Goal: Information Seeking & Learning: Check status

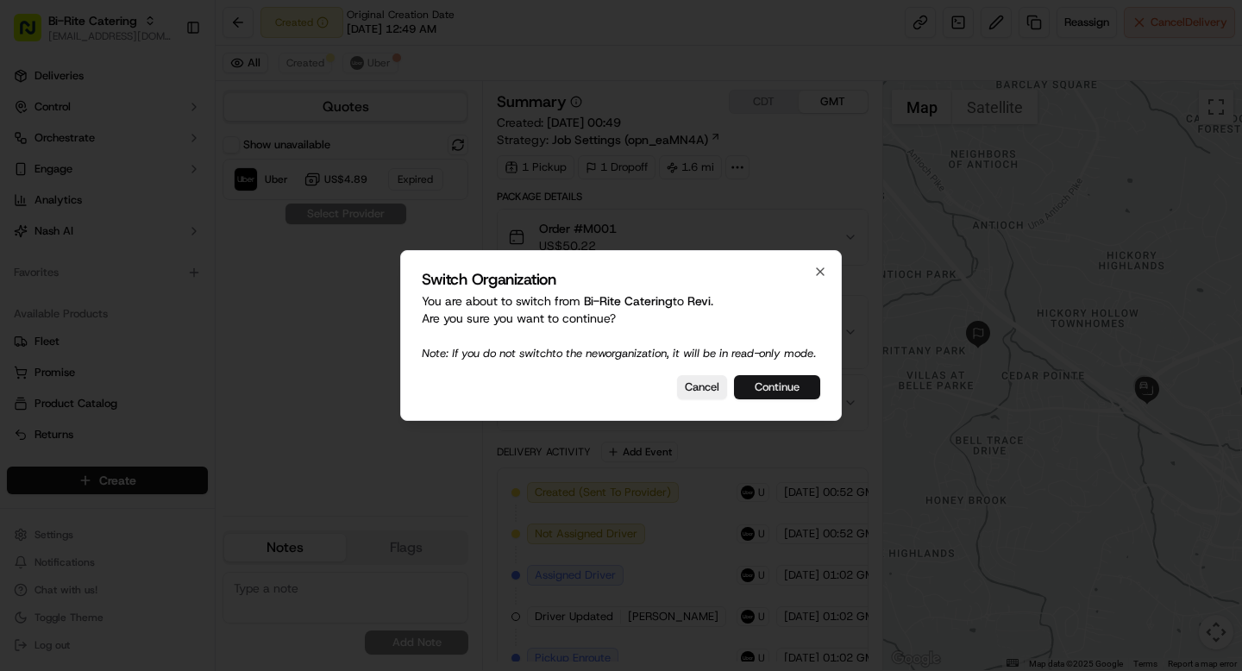
click at [762, 390] on button "Continue" at bounding box center [777, 387] width 86 height 24
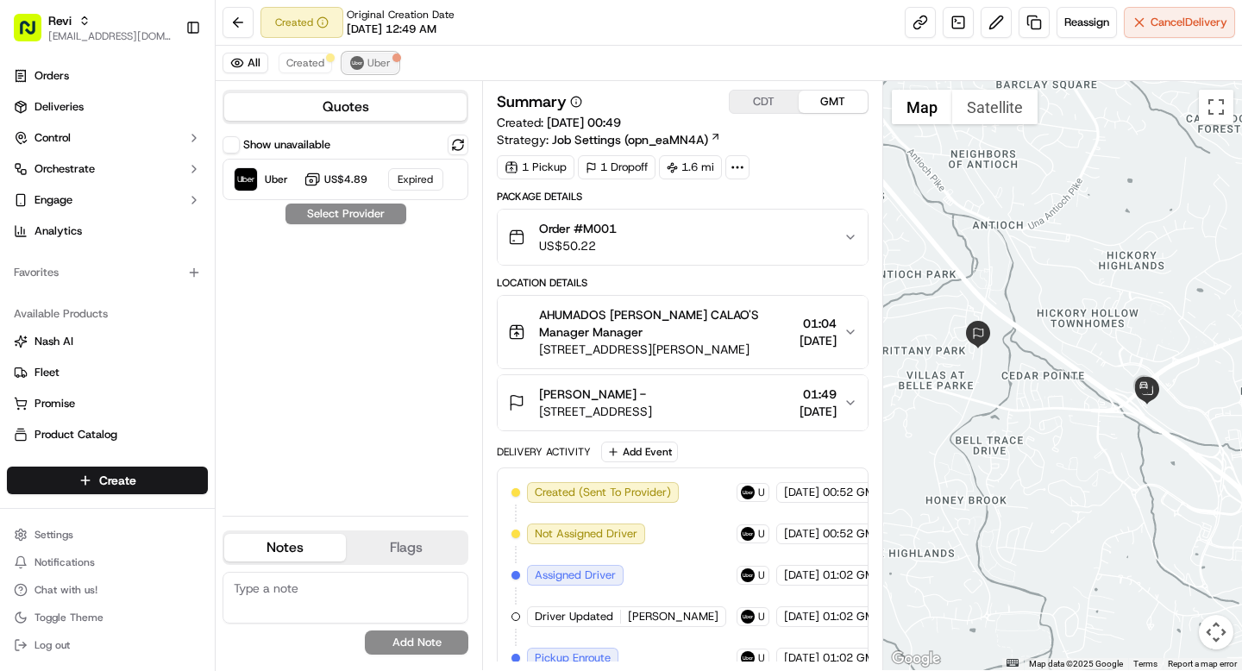
click at [385, 61] on span "Uber" at bounding box center [378, 63] width 23 height 14
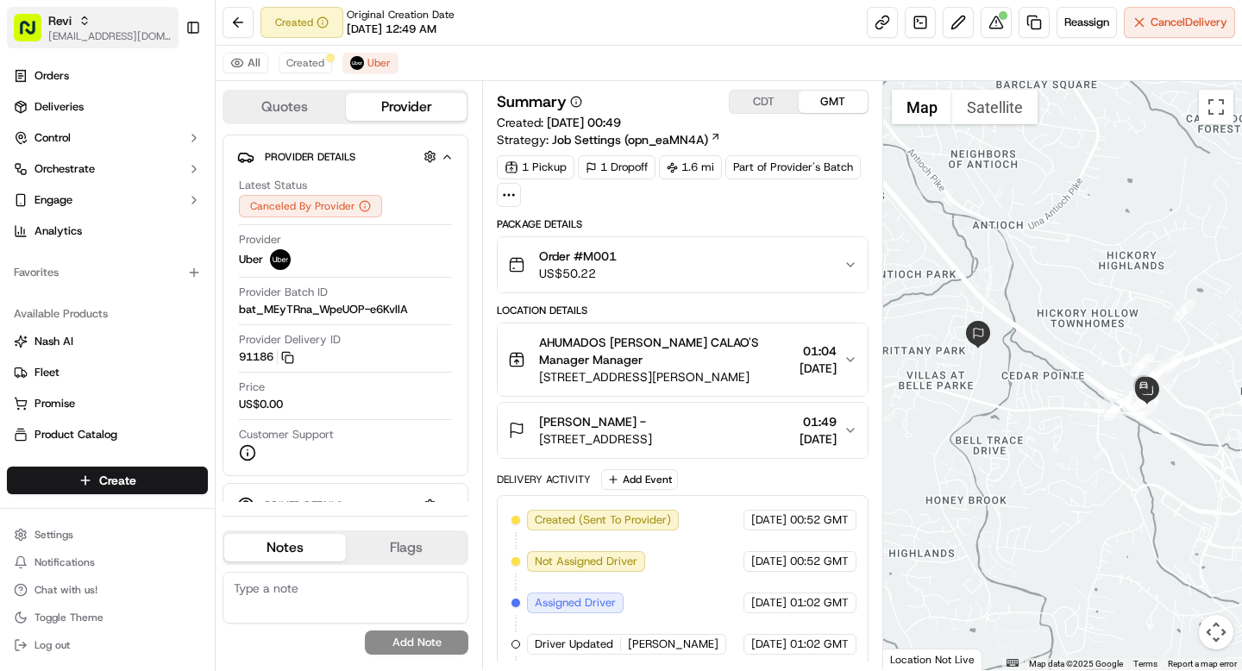
click at [84, 22] on icon "button" at bounding box center [84, 21] width 12 height 12
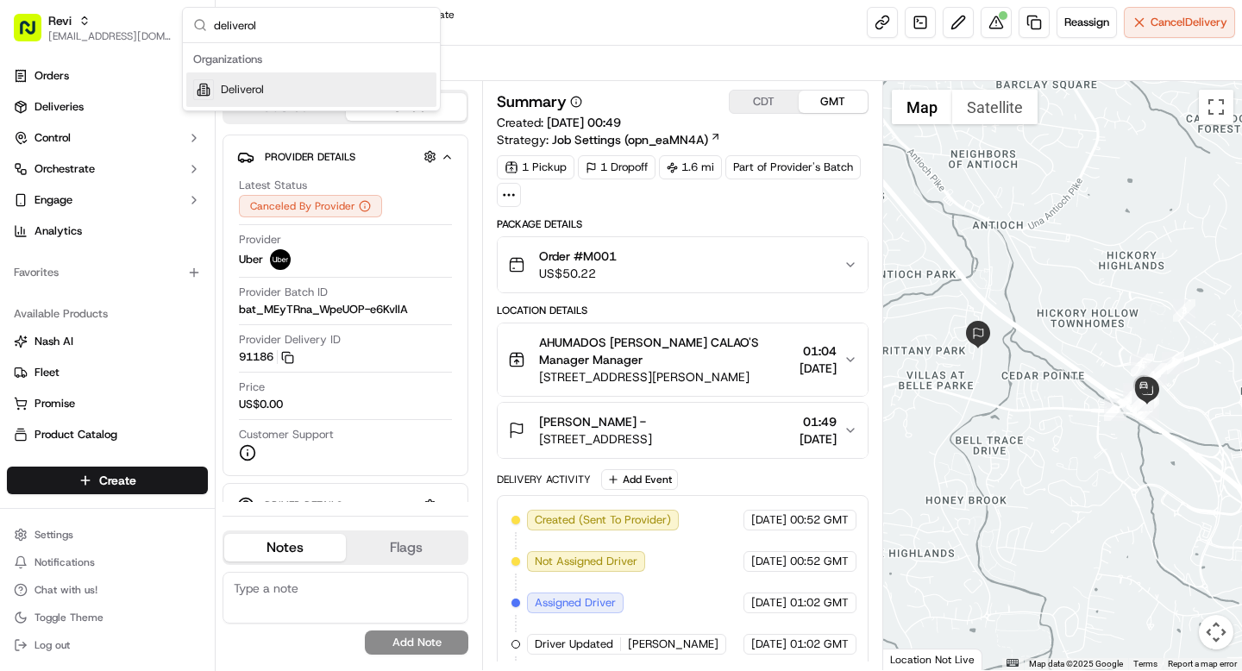
type input "deliverol"
click at [253, 92] on span "Deliverol" at bounding box center [242, 90] width 43 height 16
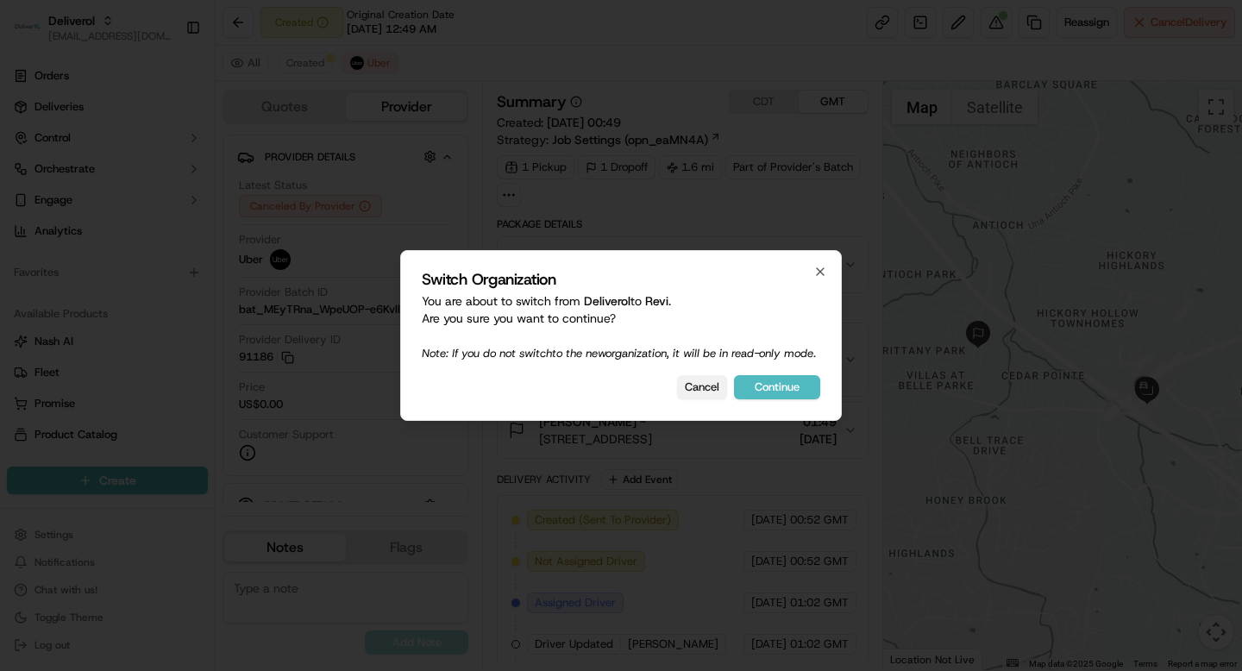
click at [703, 399] on button "Cancel" at bounding box center [702, 387] width 50 height 24
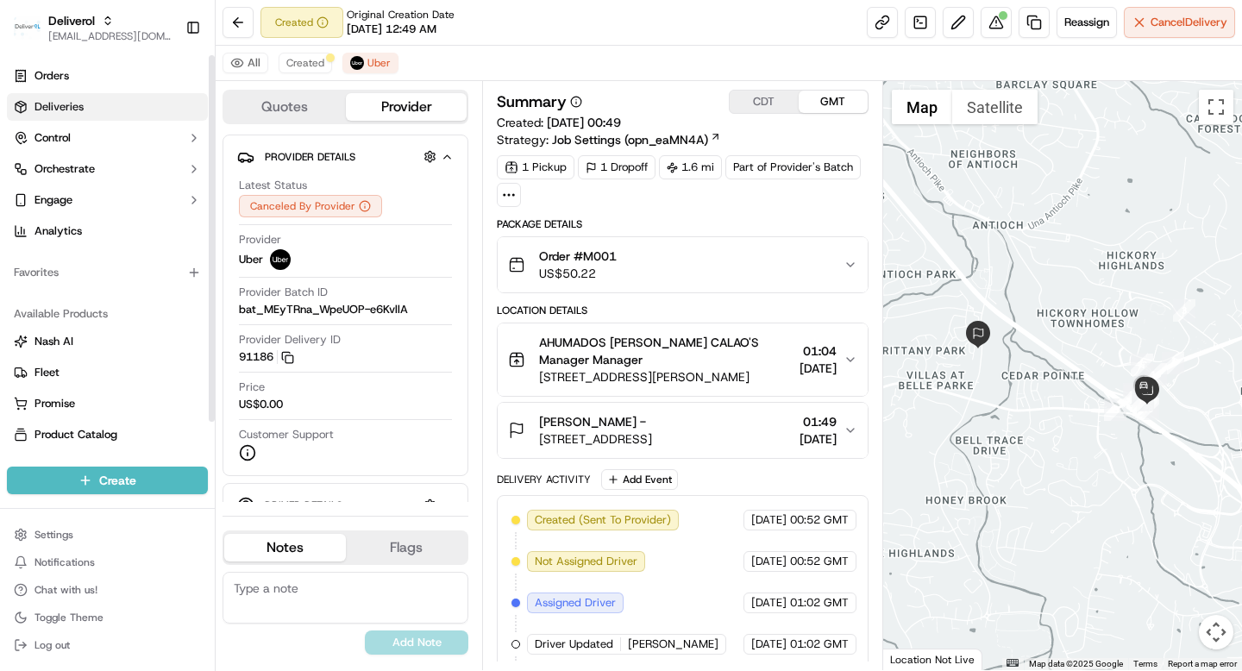
click at [77, 110] on span "Deliveries" at bounding box center [58, 107] width 49 height 16
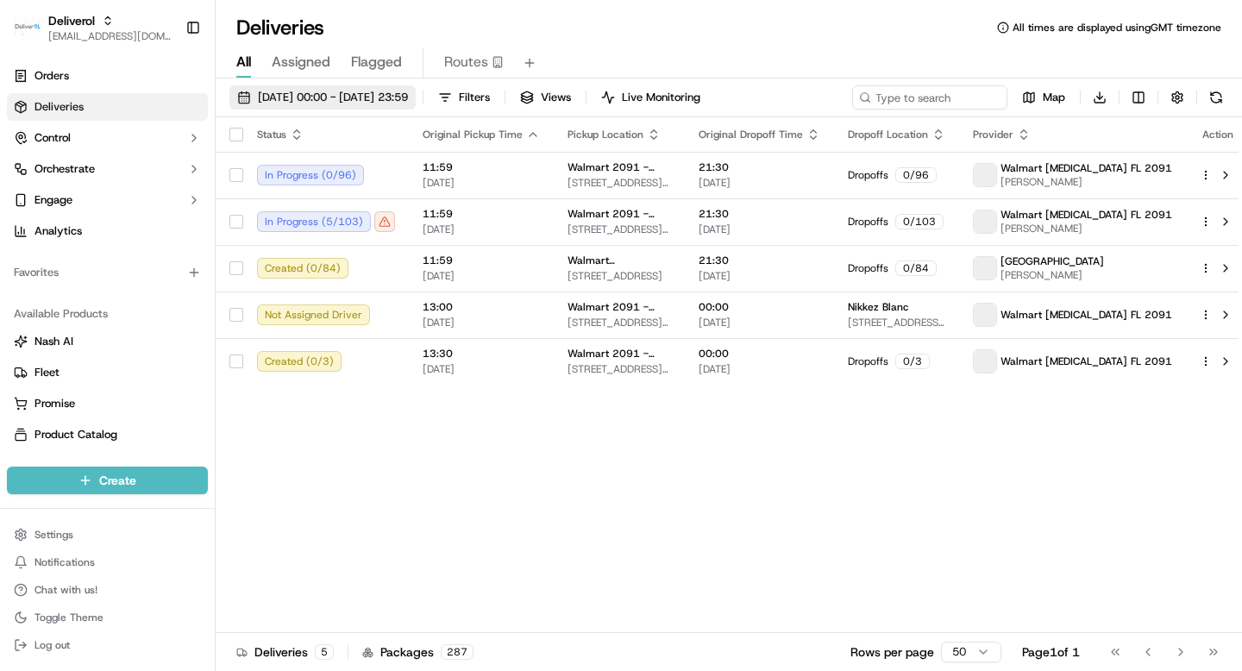
click at [375, 93] on span "[DATE] 00:00 - [DATE] 23:59" at bounding box center [333, 98] width 150 height 16
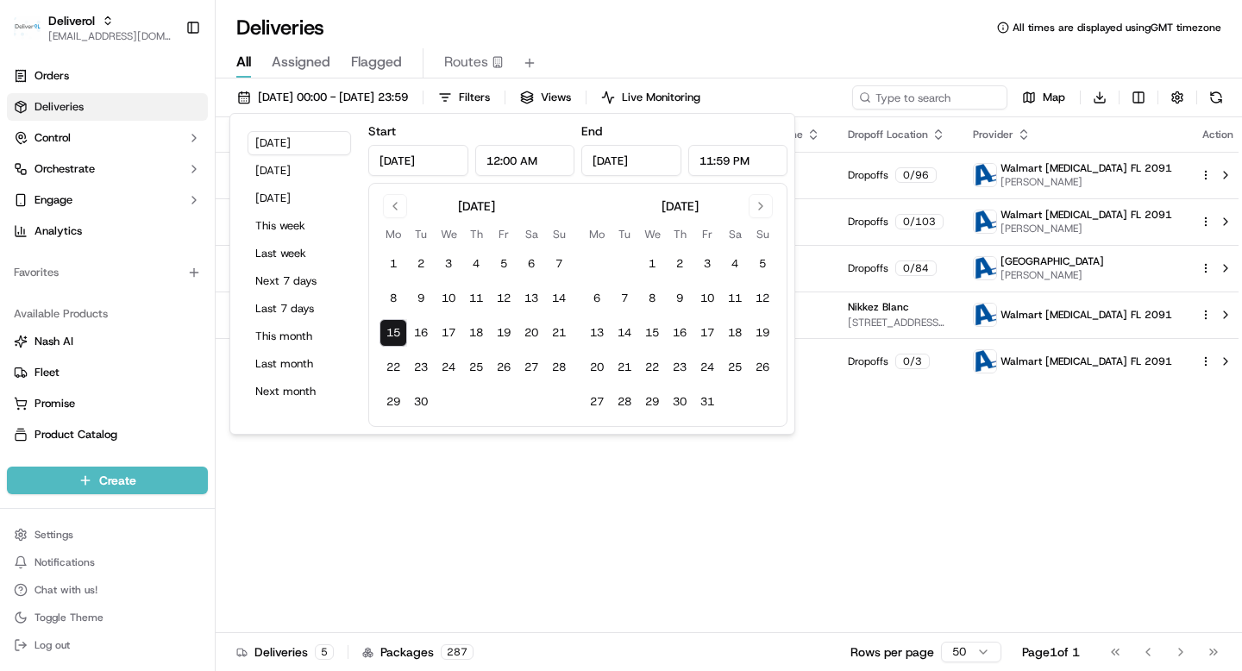
click at [545, 573] on div "Status Original Pickup Time Pickup Location Original Dropoff Time Dropoff Locat…" at bounding box center [733, 375] width 1034 height 516
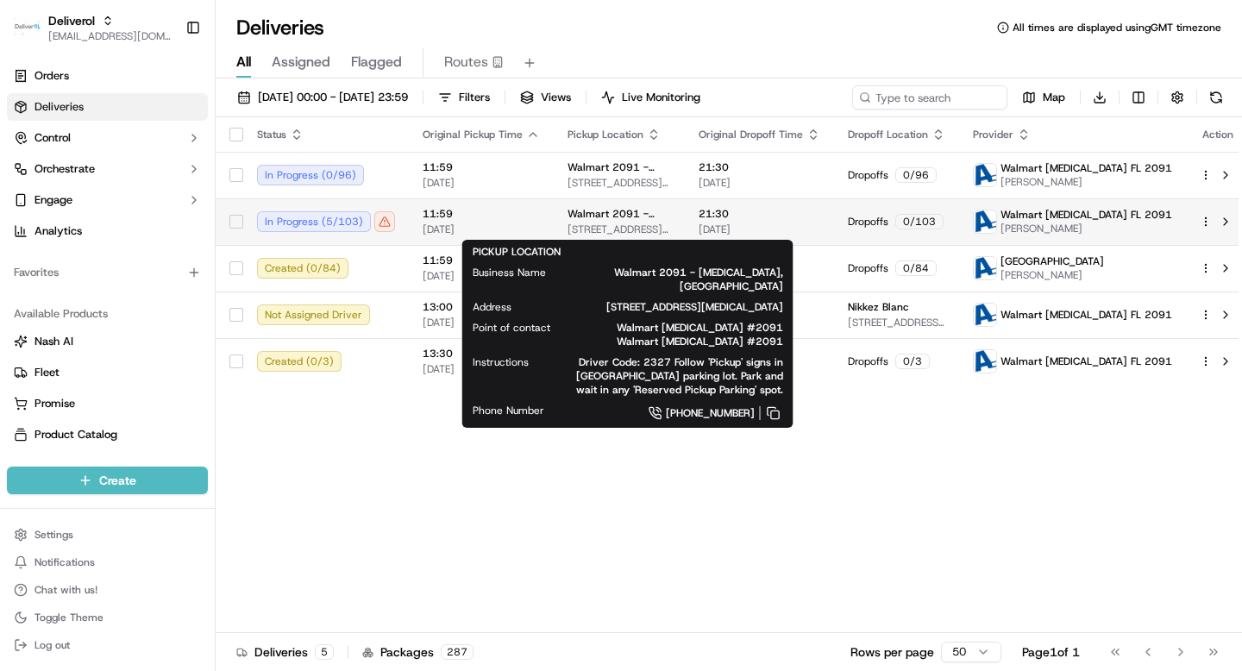
click at [671, 210] on span "Walmart 2091 - Doral, FL" at bounding box center [618, 214] width 103 height 14
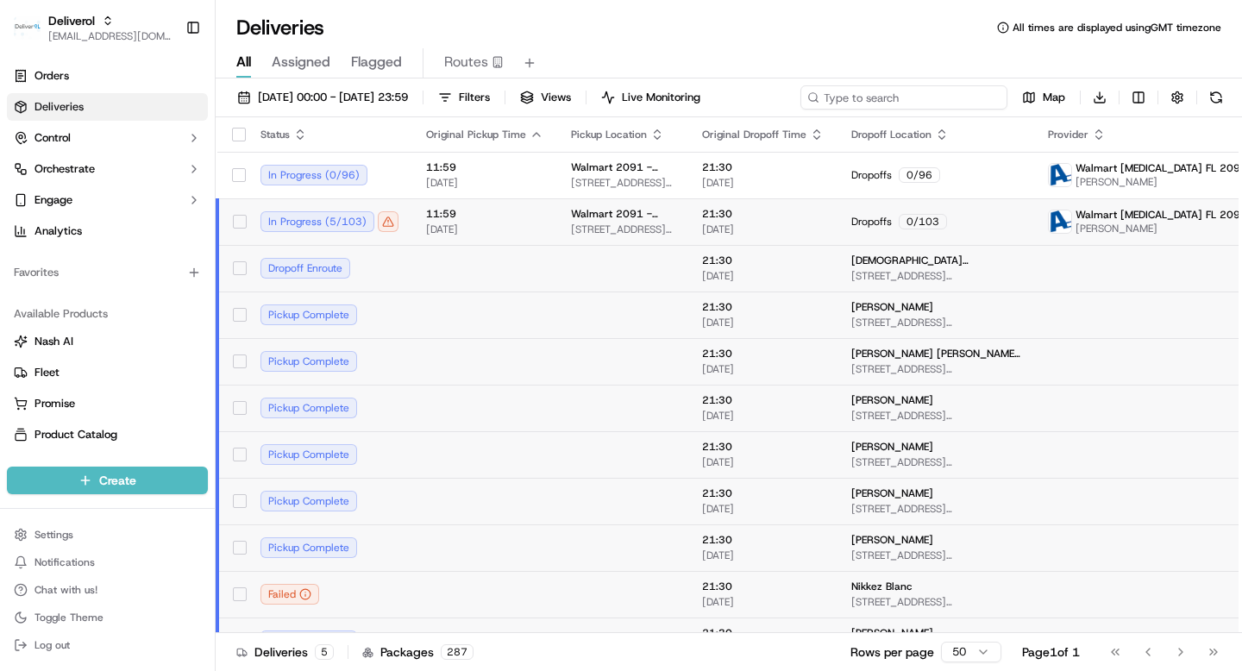
click at [922, 95] on input at bounding box center [903, 97] width 207 height 24
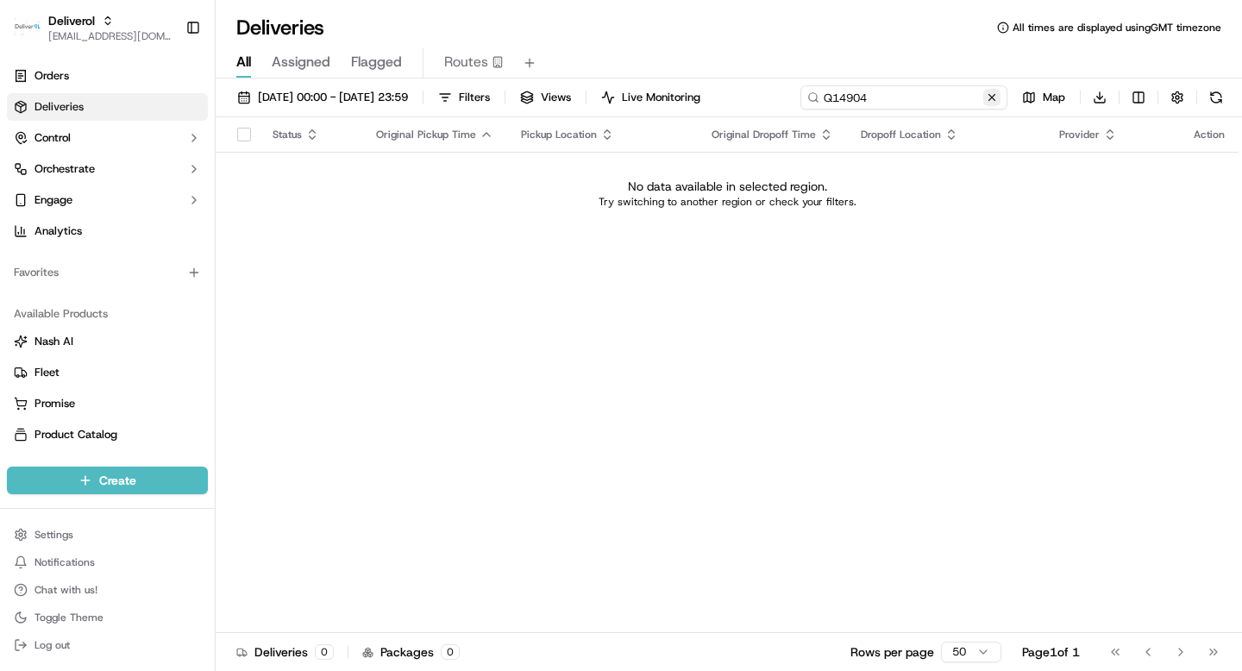
type input "Q14904"
click at [987, 98] on button at bounding box center [991, 97] width 17 height 17
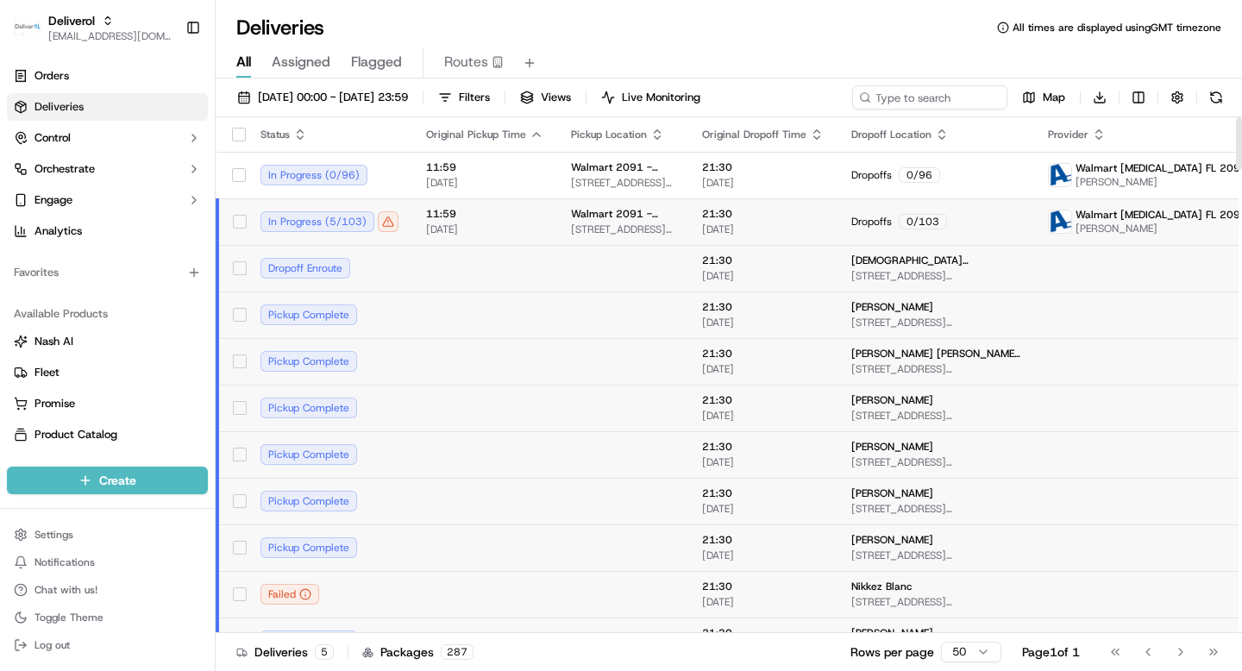
click at [899, 273] on span "1701 Northwest 84th Avenue, Suite A9, Doral, FL 33126, US" at bounding box center [935, 276] width 169 height 14
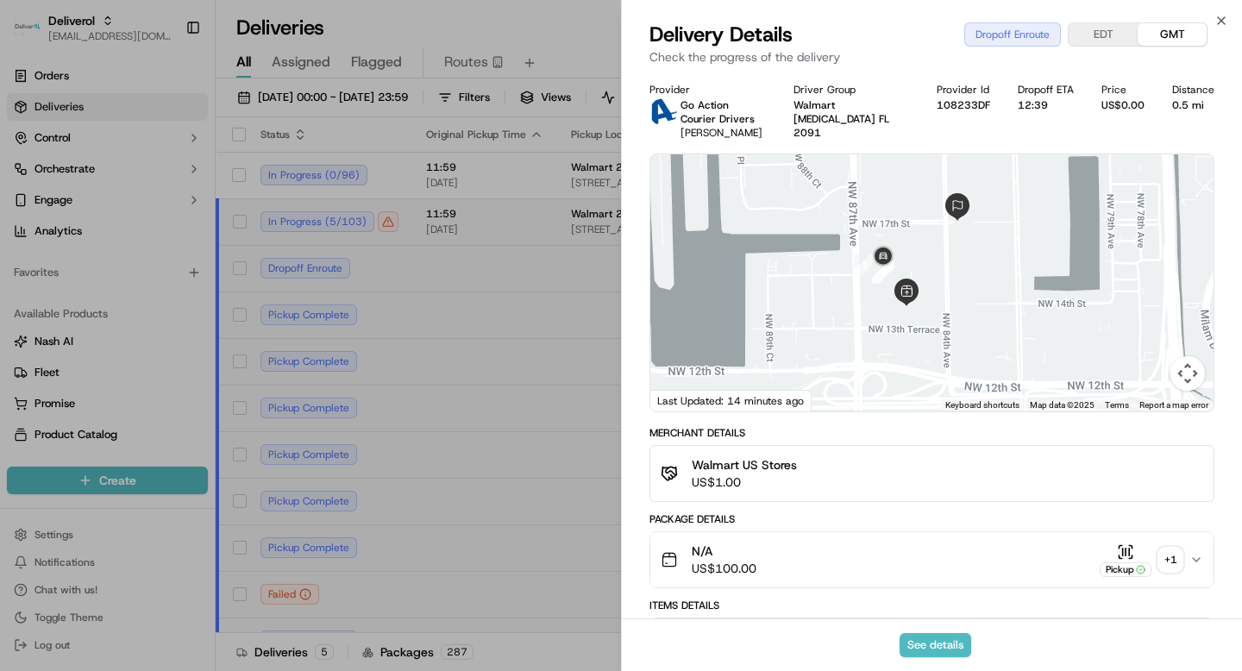
click at [967, 467] on div "Walmart US Stores US$1.00" at bounding box center [931, 473] width 542 height 34
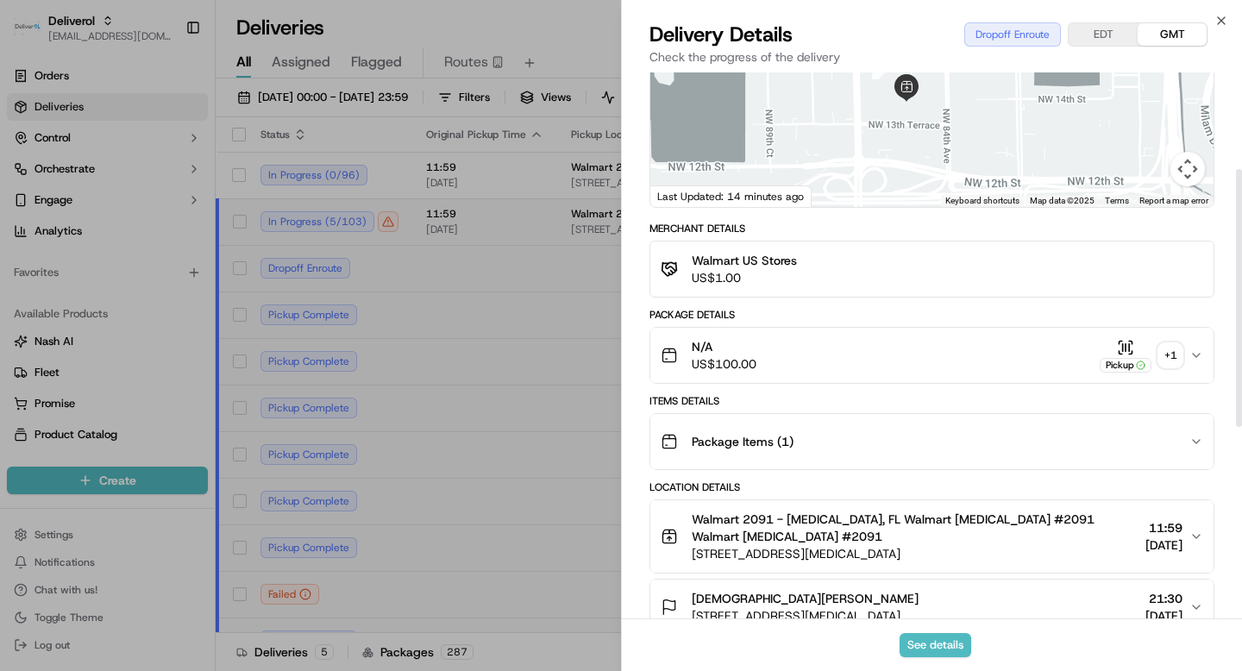
scroll to position [213, 0]
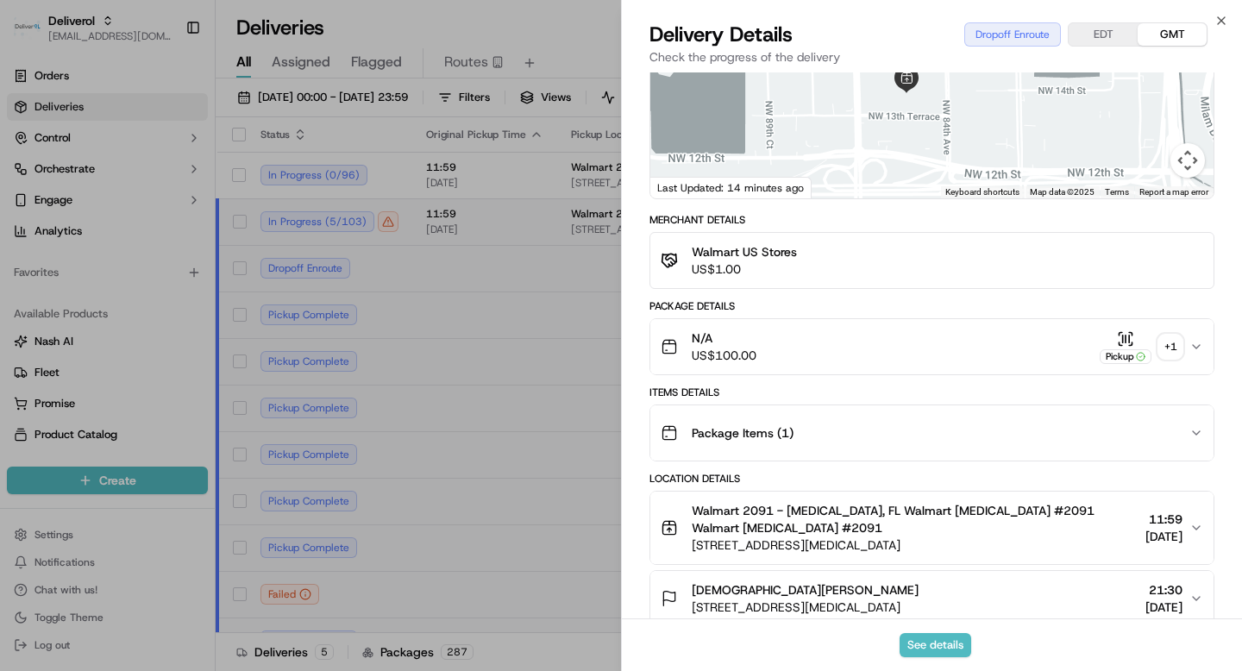
click at [994, 433] on div "Package Items ( 1 )" at bounding box center [924, 433] width 529 height 34
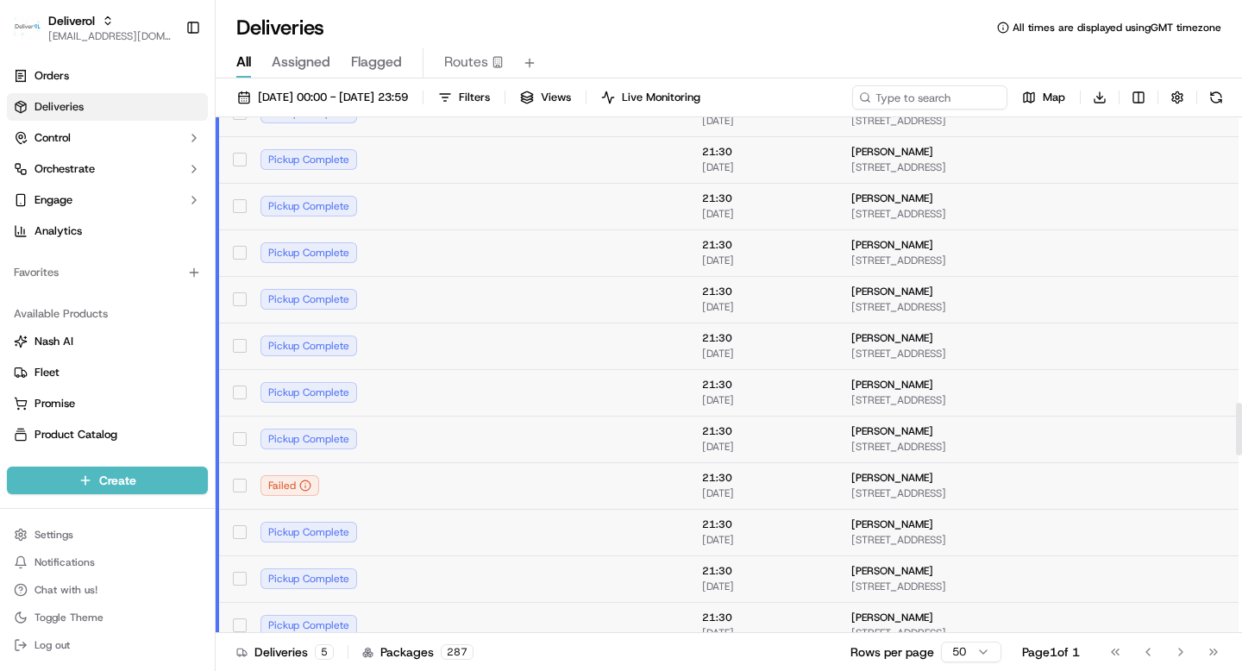
scroll to position [2845, 0]
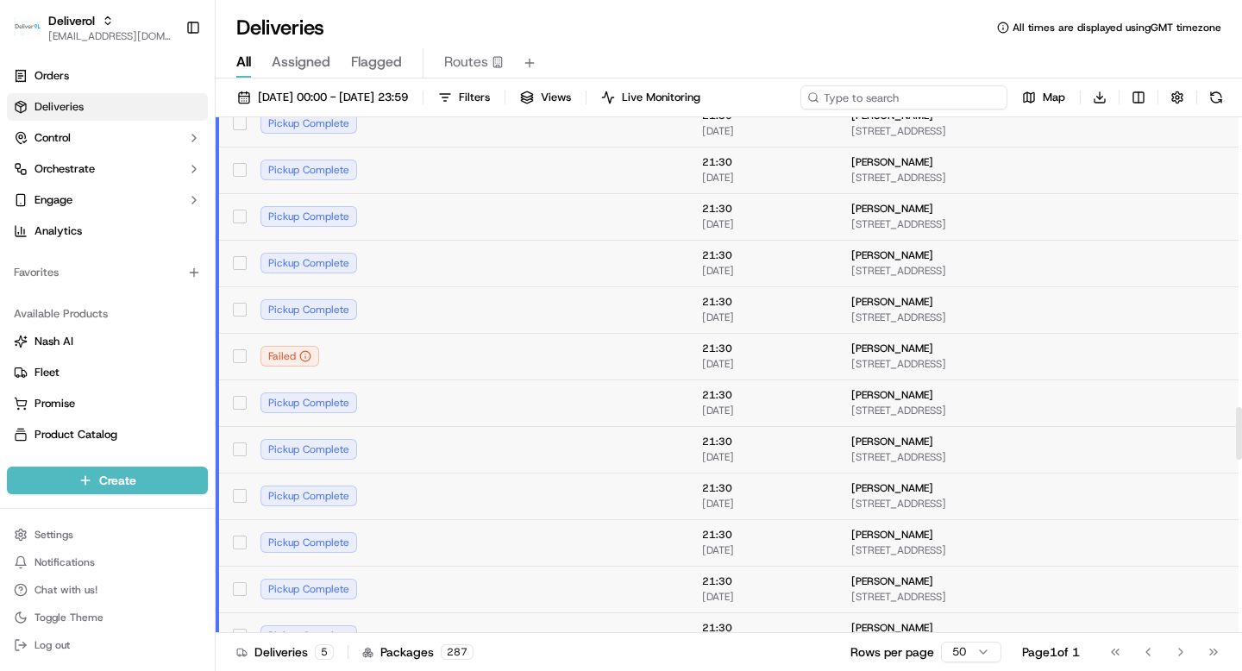
click at [886, 100] on input at bounding box center [903, 97] width 207 height 24
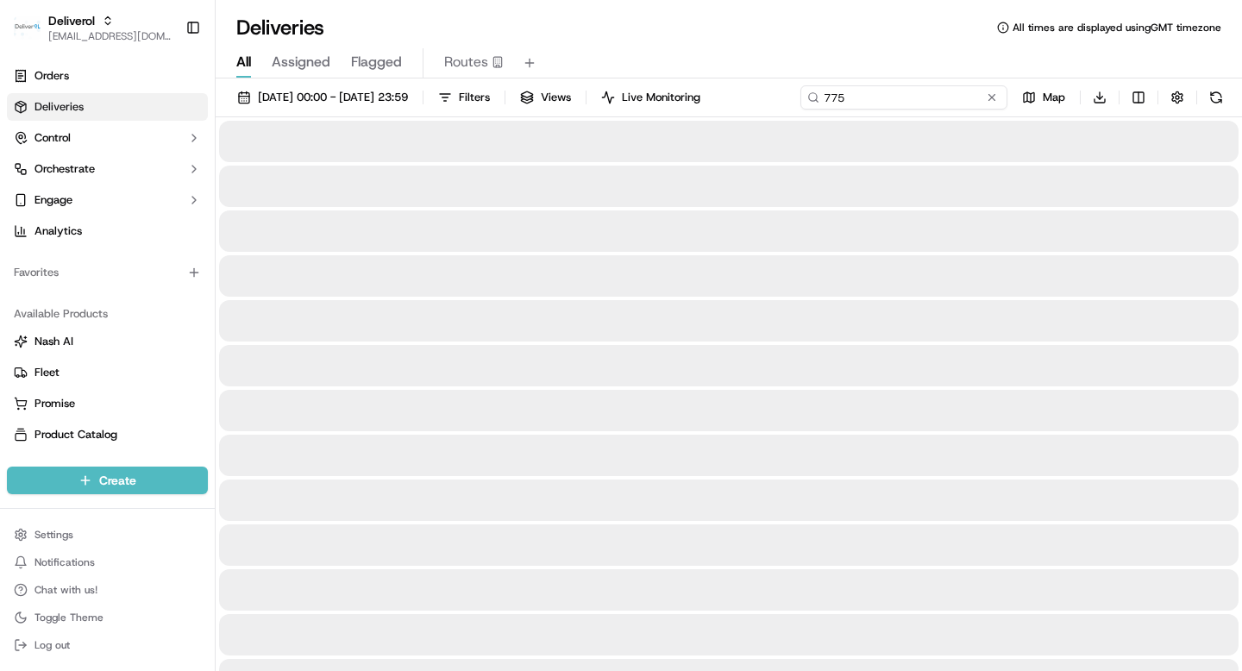
type input "7750"
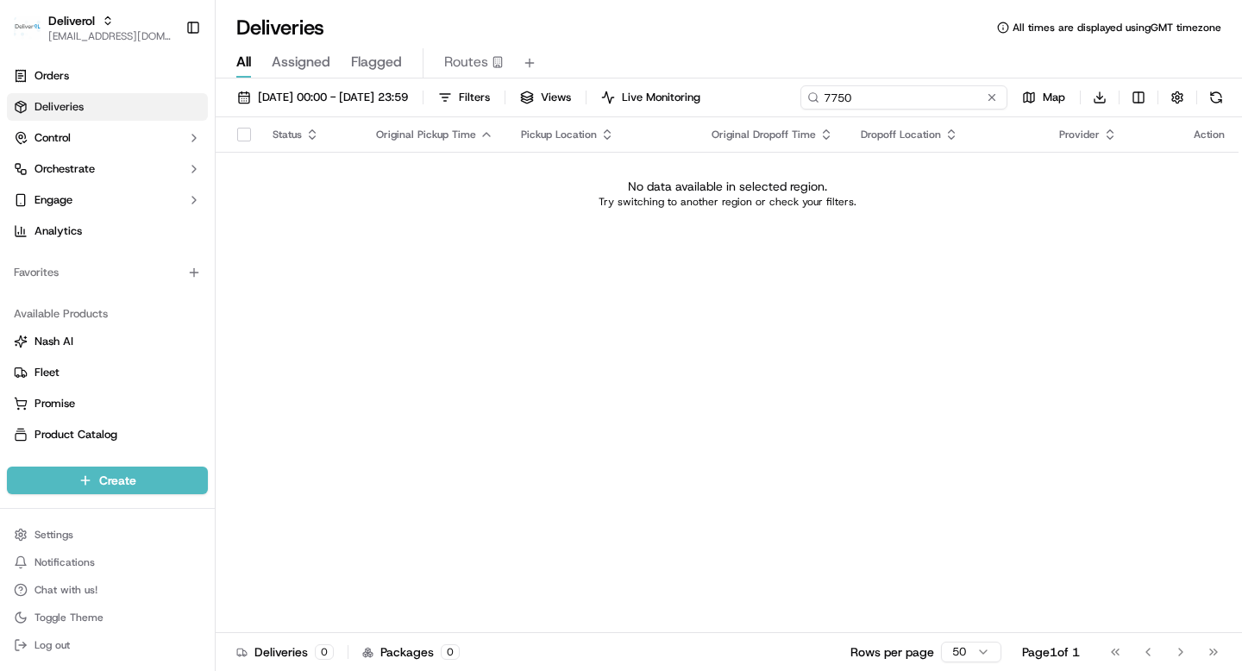
click at [862, 98] on input "7750" at bounding box center [903, 97] width 207 height 24
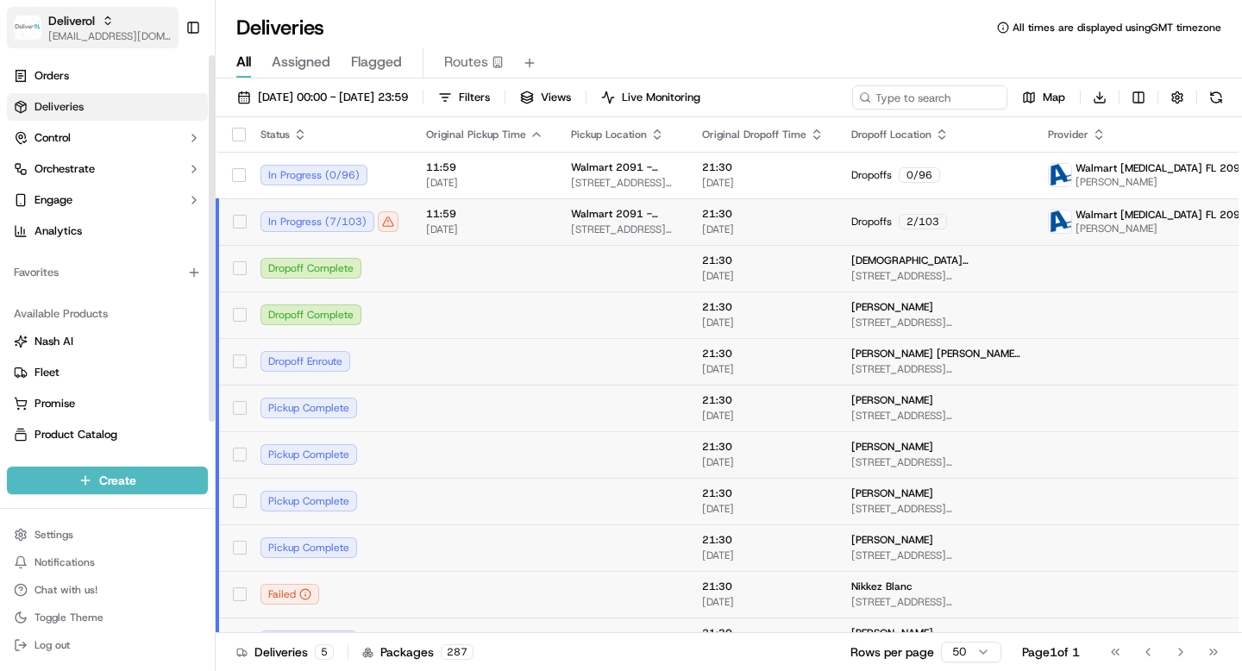
click at [95, 29] on span "[EMAIL_ADDRESS][DOMAIN_NAME]" at bounding box center [109, 36] width 123 height 14
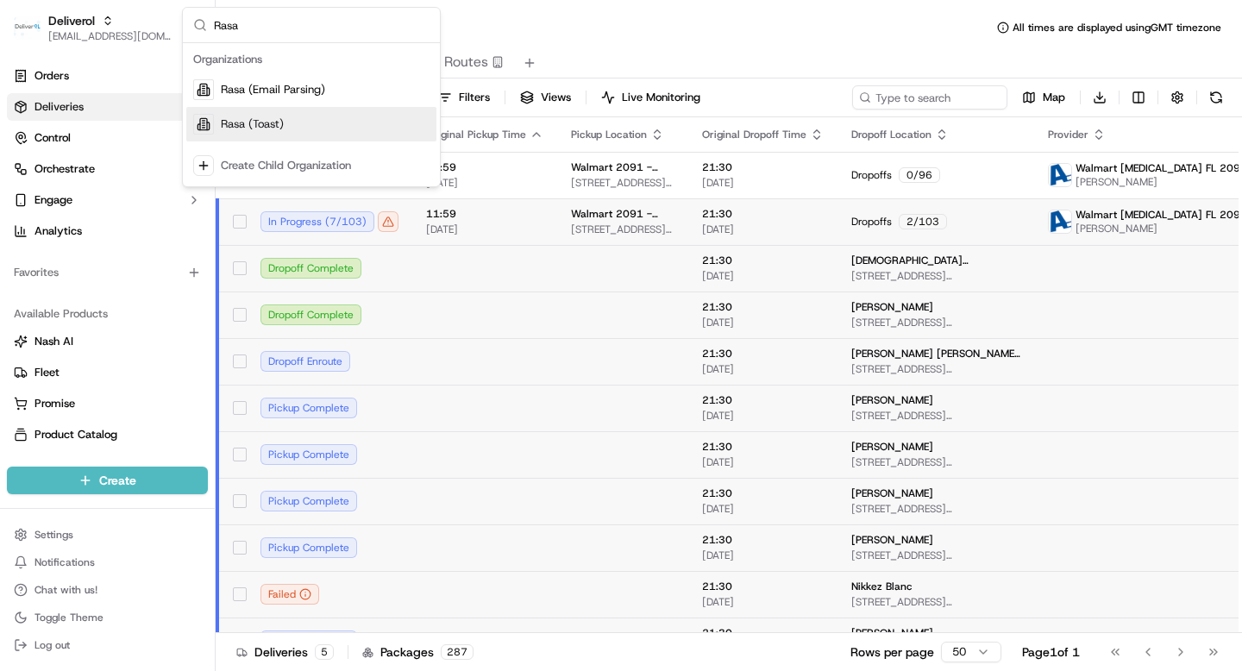
type input "Rasa"
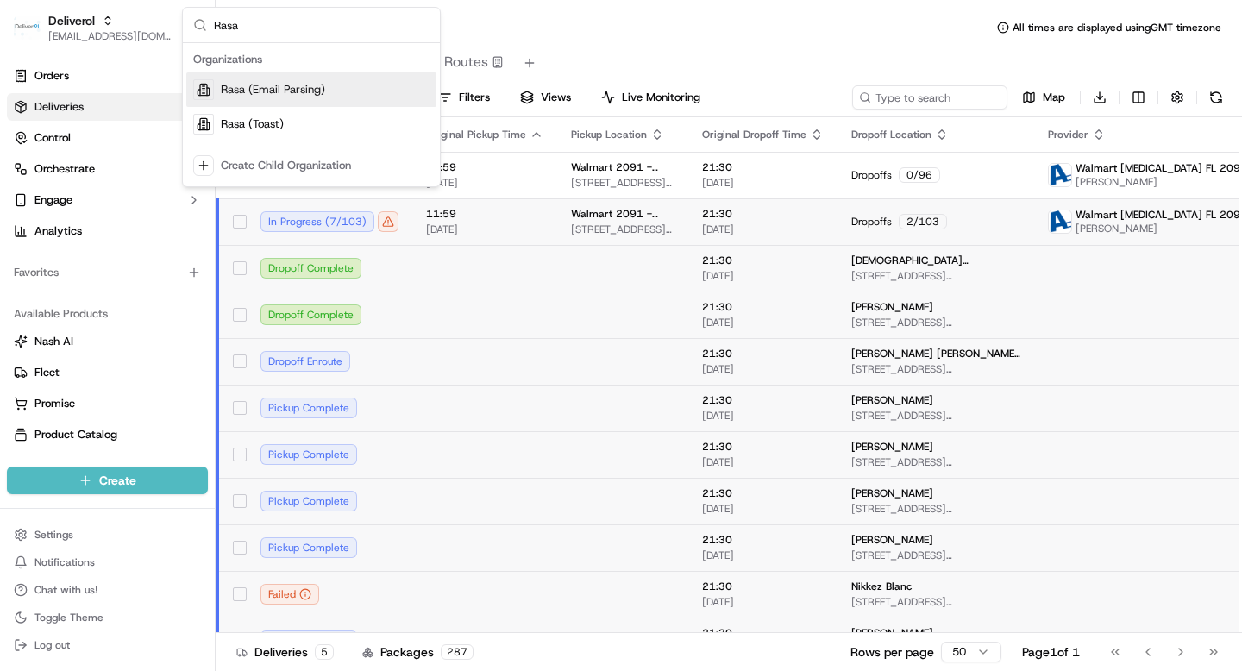
click at [317, 87] on span "Rasa (Email Parsing)" at bounding box center [273, 90] width 104 height 16
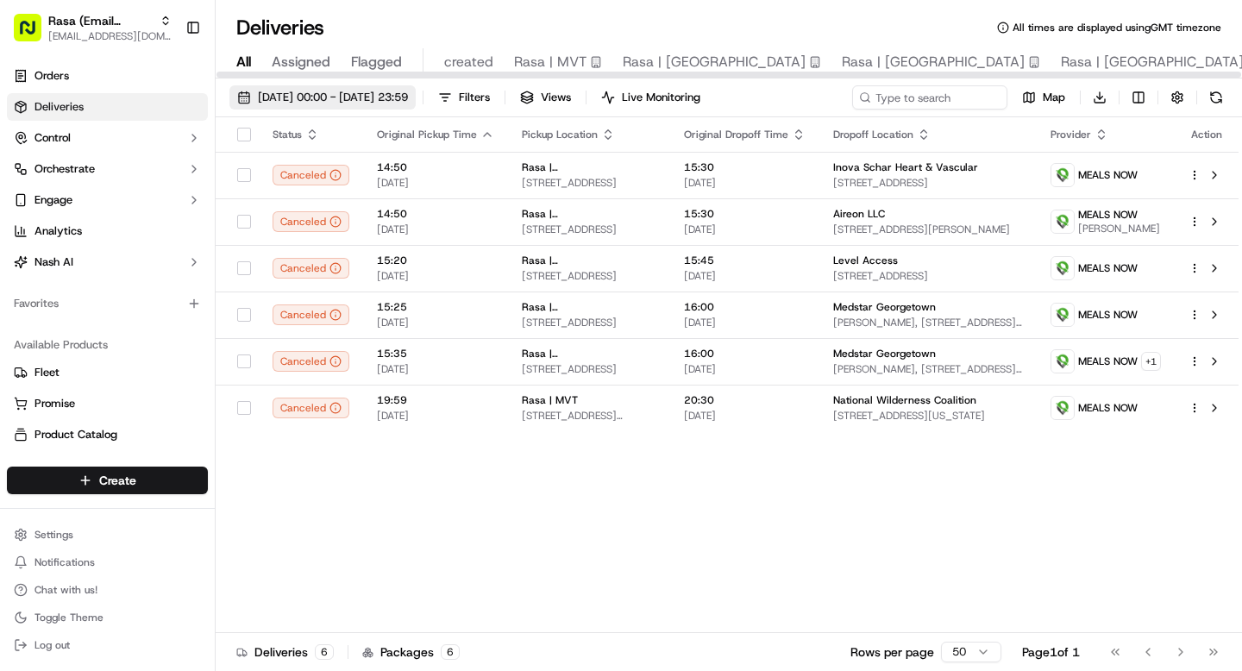
click at [309, 101] on span "[DATE] 00:00 - [DATE] 23:59" at bounding box center [333, 98] width 150 height 16
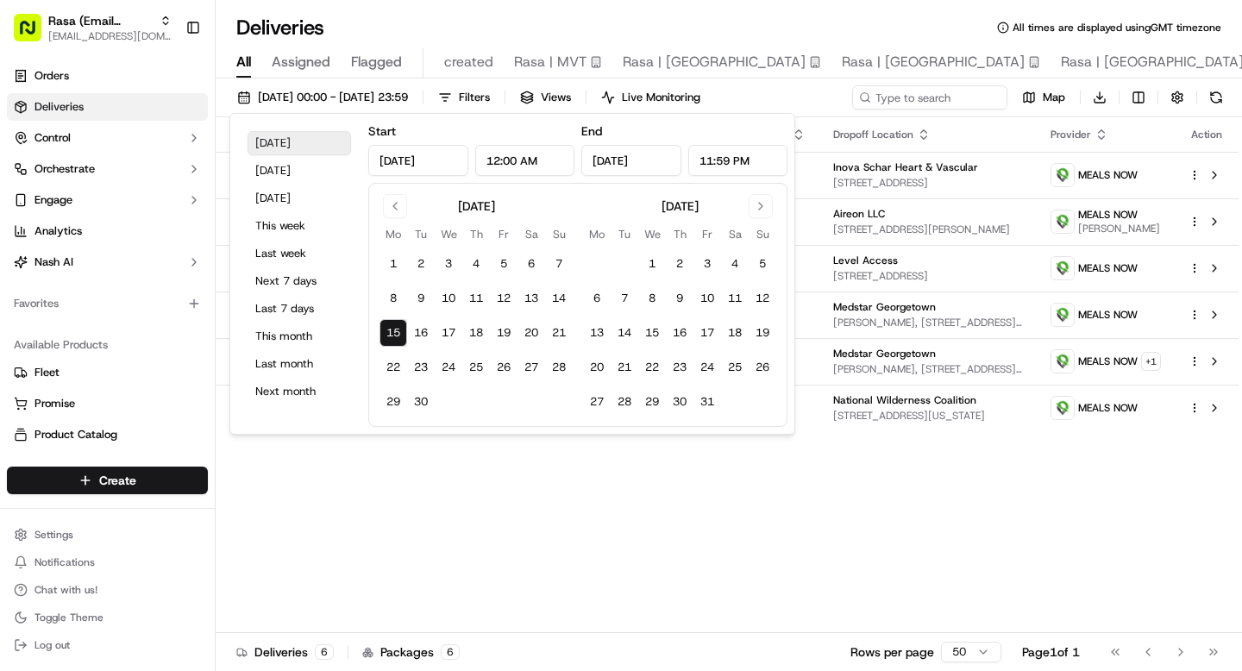
click at [290, 142] on button "Today" at bounding box center [298, 143] width 103 height 24
click at [284, 144] on button "Today" at bounding box center [298, 143] width 103 height 24
click at [612, 626] on div "Status Original Pickup Time Pickup Location Original Dropoff Time Dropoff Locat…" at bounding box center [727, 375] width 1023 height 516
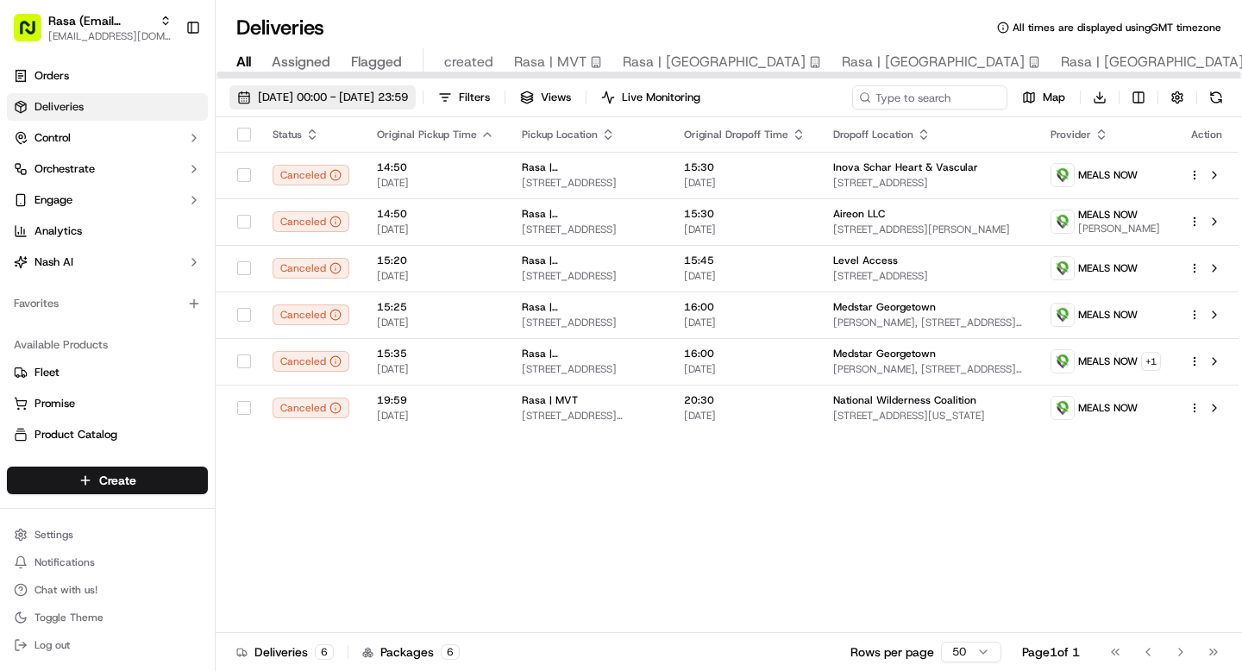
click at [302, 97] on span "[DATE] 00:00 - [DATE] 23:59" at bounding box center [333, 98] width 150 height 16
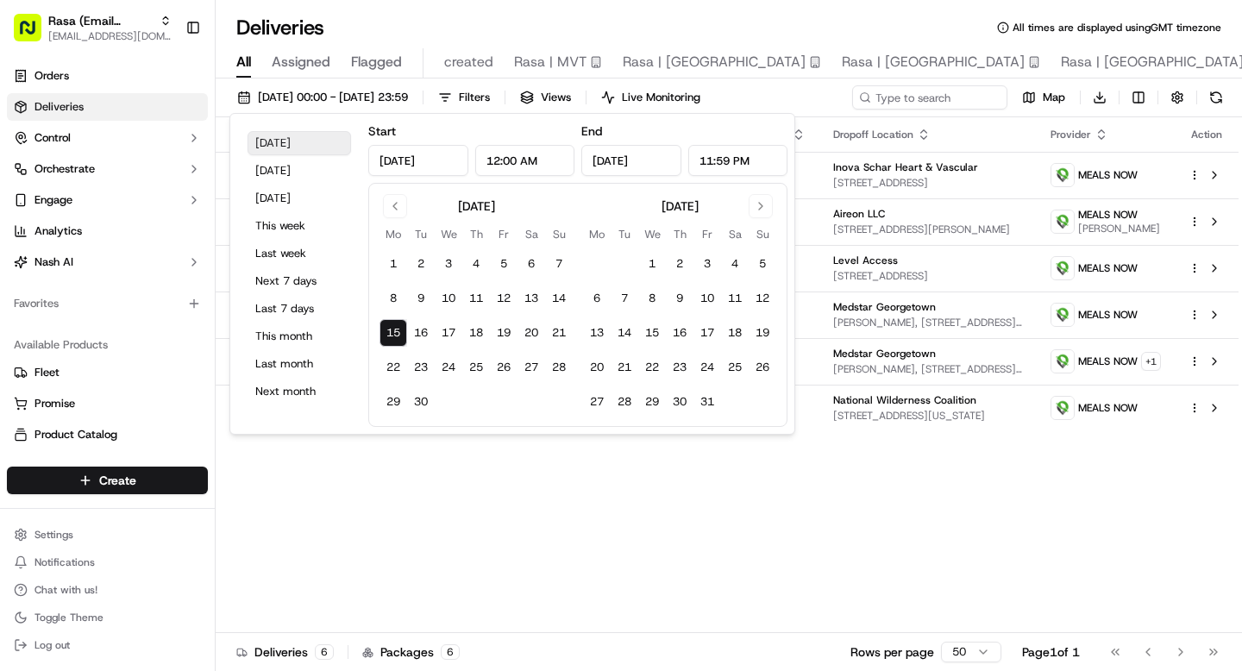
click at [291, 147] on button "Today" at bounding box center [298, 143] width 103 height 24
click at [122, 36] on span "[EMAIL_ADDRESS][DOMAIN_NAME]" at bounding box center [109, 36] width 123 height 14
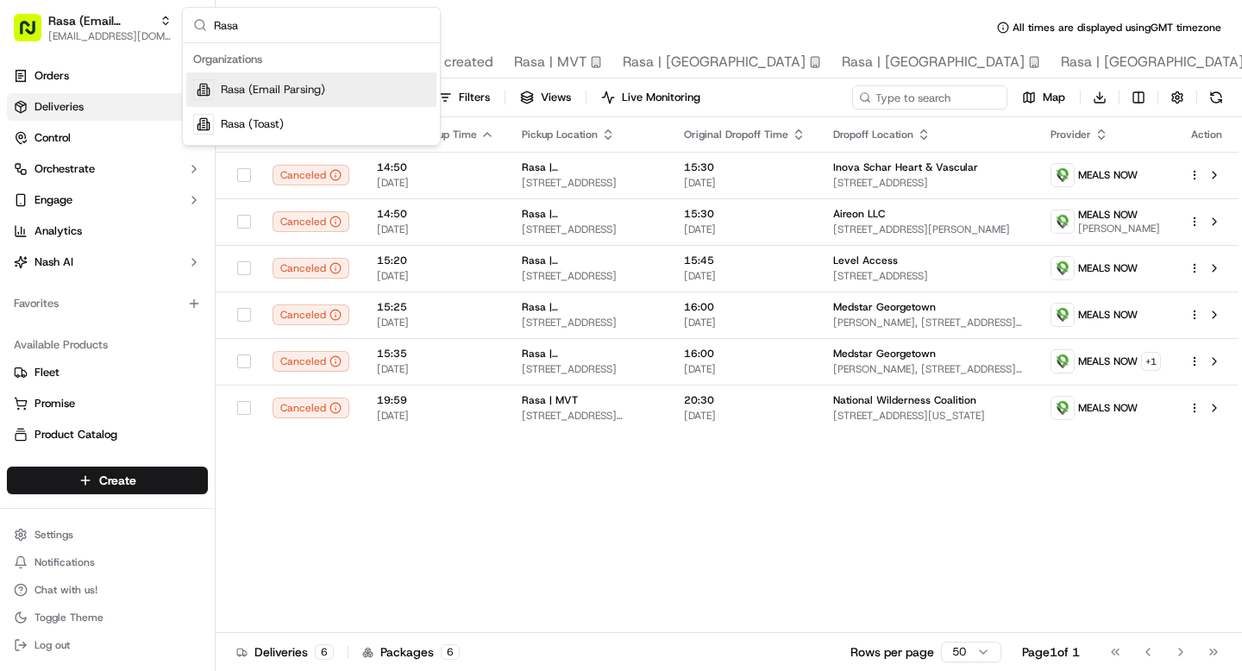
type input "Rasa"
click at [297, 97] on div "Rasa (Email Parsing)" at bounding box center [311, 89] width 250 height 34
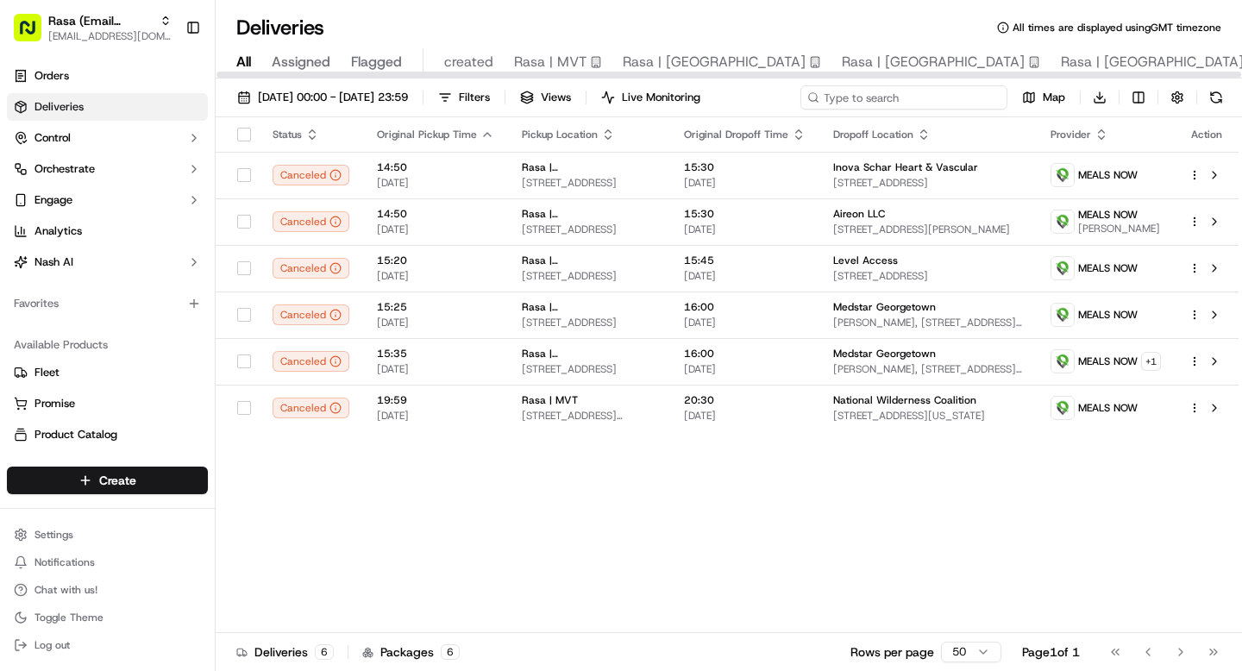
click at [901, 103] on input at bounding box center [903, 97] width 207 height 24
paste input "Xometry"
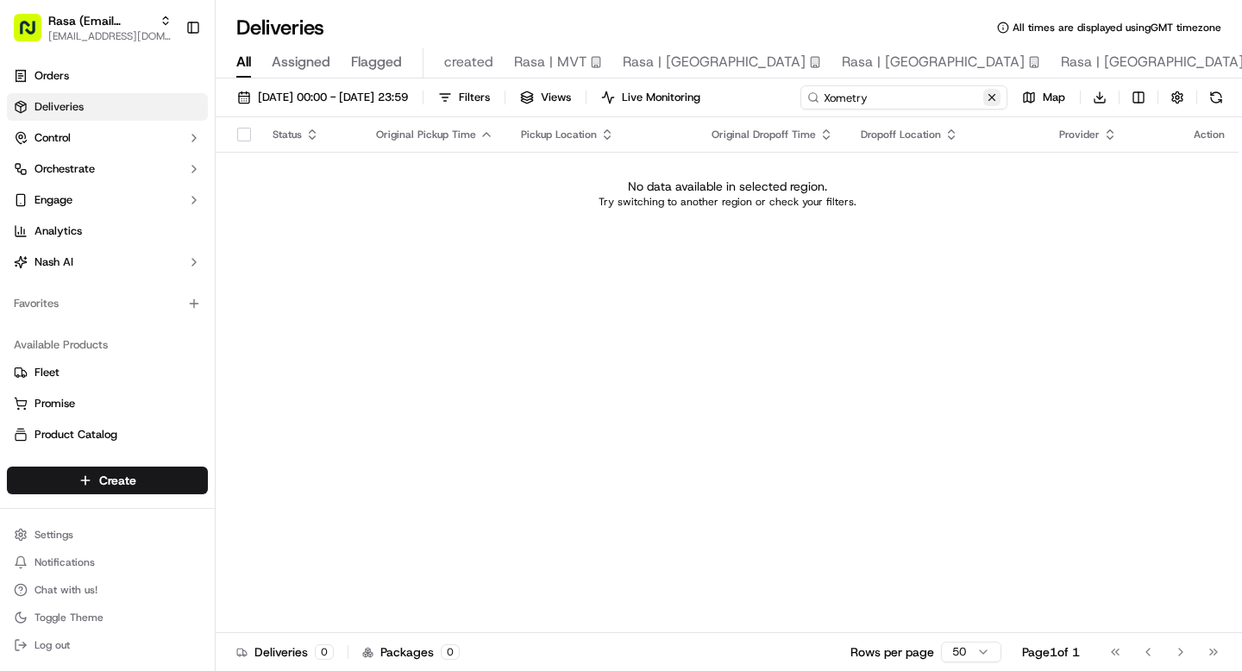
type input "Xometry"
click at [991, 101] on button at bounding box center [991, 97] width 17 height 17
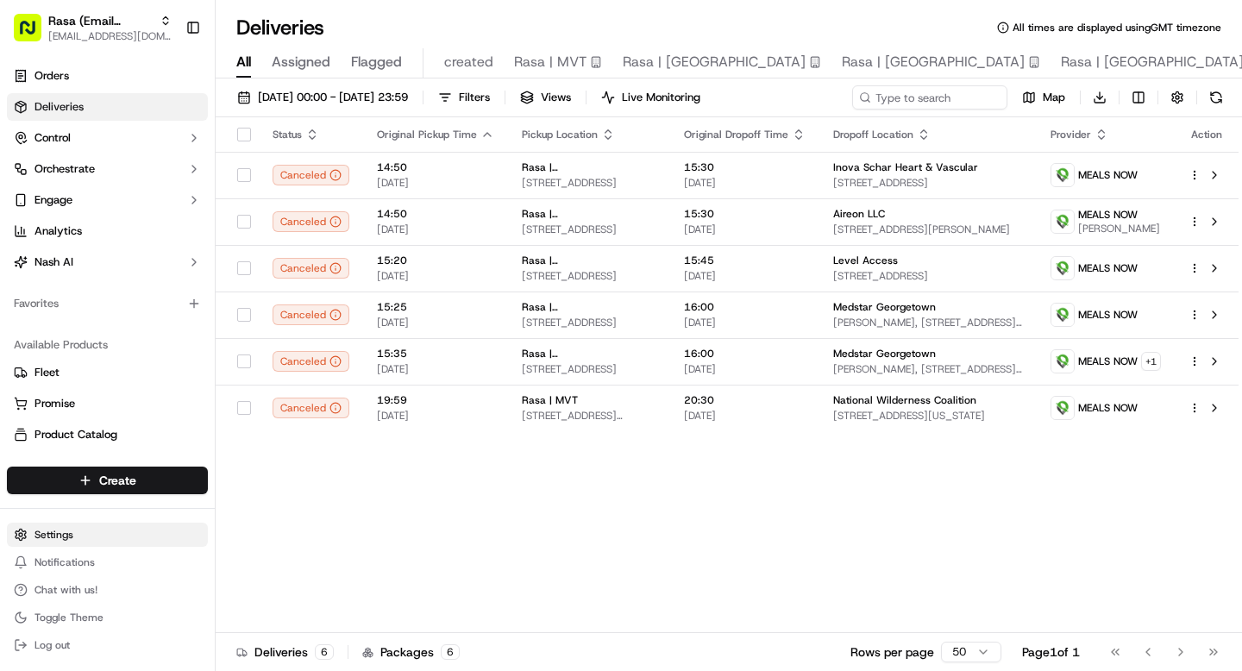
click at [53, 539] on html "Rasa (Email Parsing) grace@usenash.com Toggle Sidebar Orders Deliveries Control…" at bounding box center [621, 335] width 1242 height 671
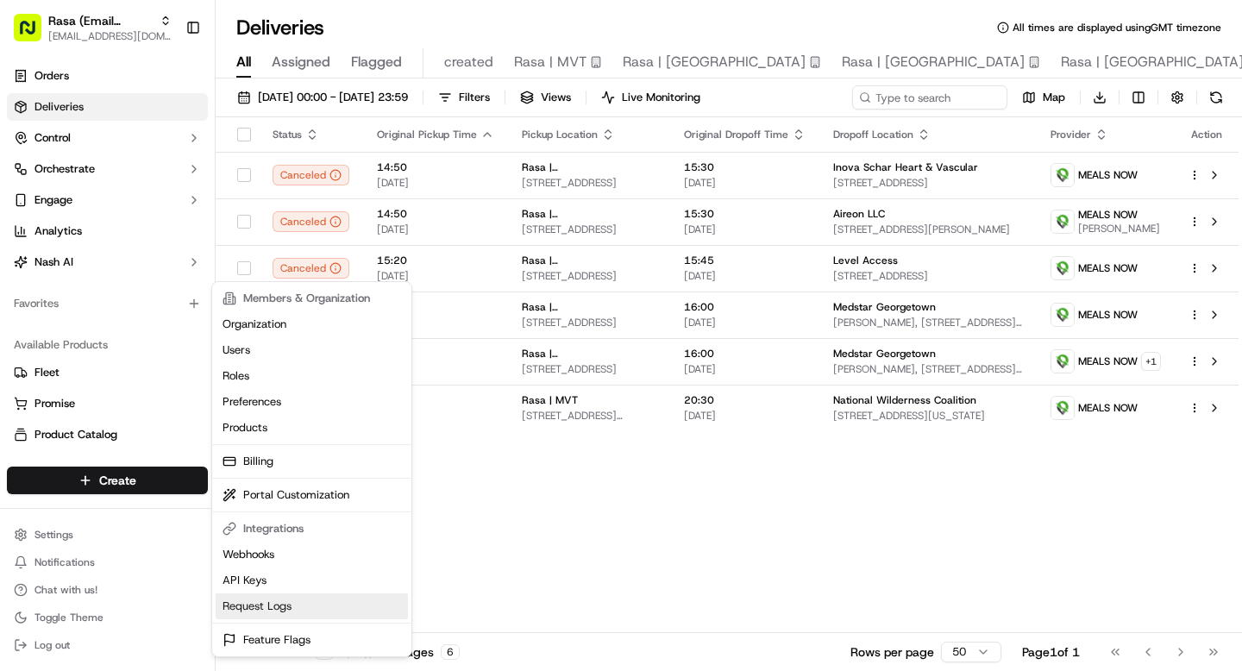
click at [273, 606] on link "Request Logs" at bounding box center [312, 606] width 192 height 26
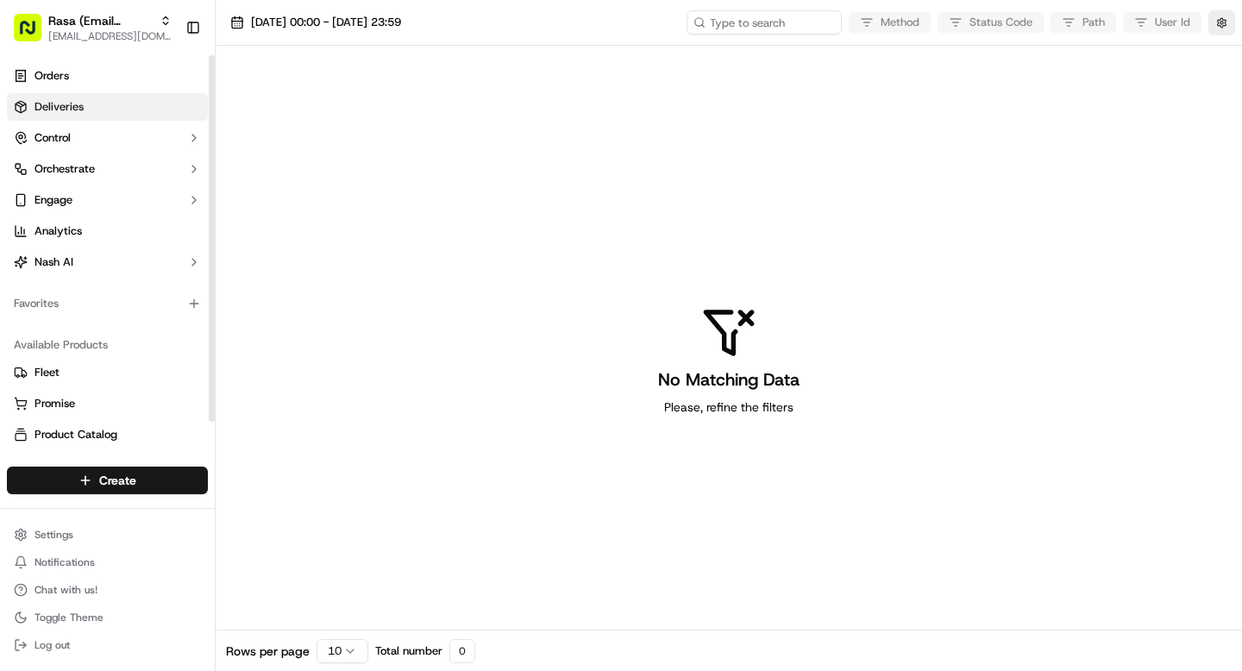
click at [79, 108] on span "Deliveries" at bounding box center [58, 107] width 49 height 16
